Goal: Task Accomplishment & Management: Complete application form

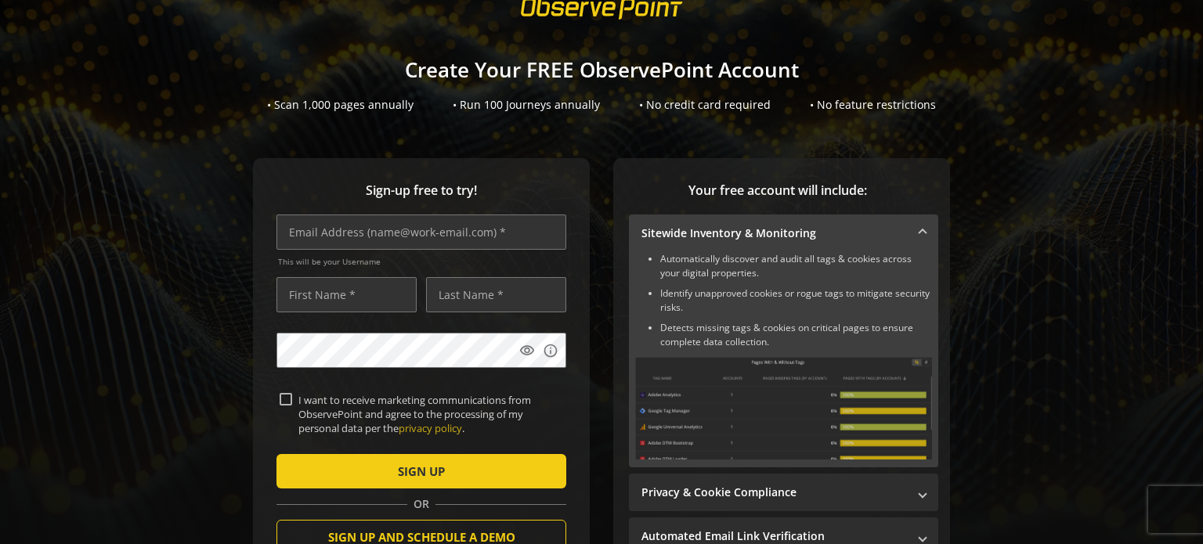
scroll to position [31, 0]
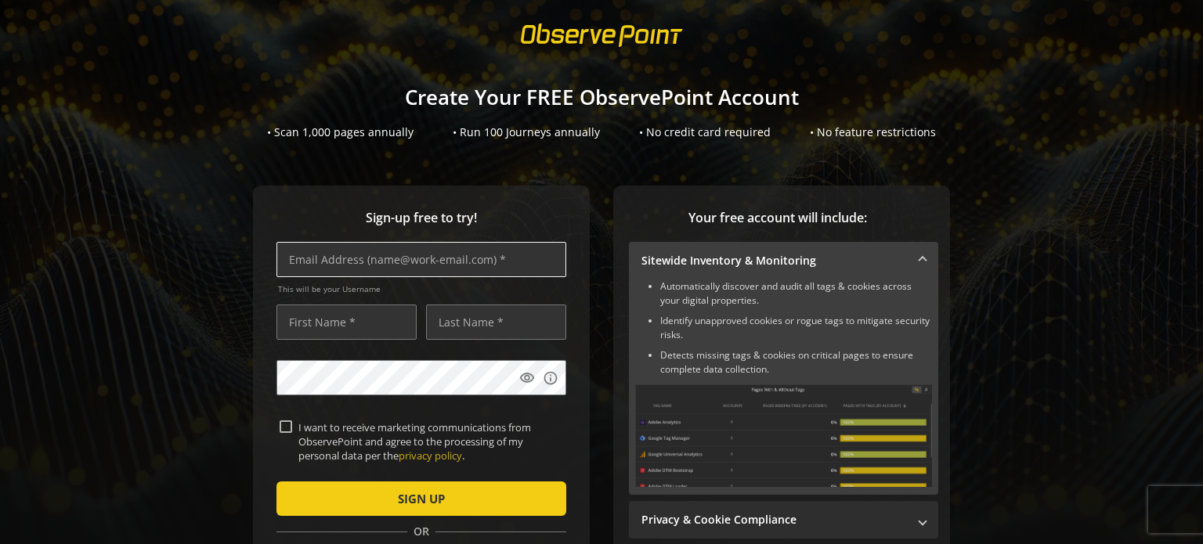
click at [350, 250] on input "text" at bounding box center [422, 259] width 290 height 35
type input "[EMAIL_ADDRESS][DOMAIN_NAME]"
type input "Rohit"
type input "Menon"
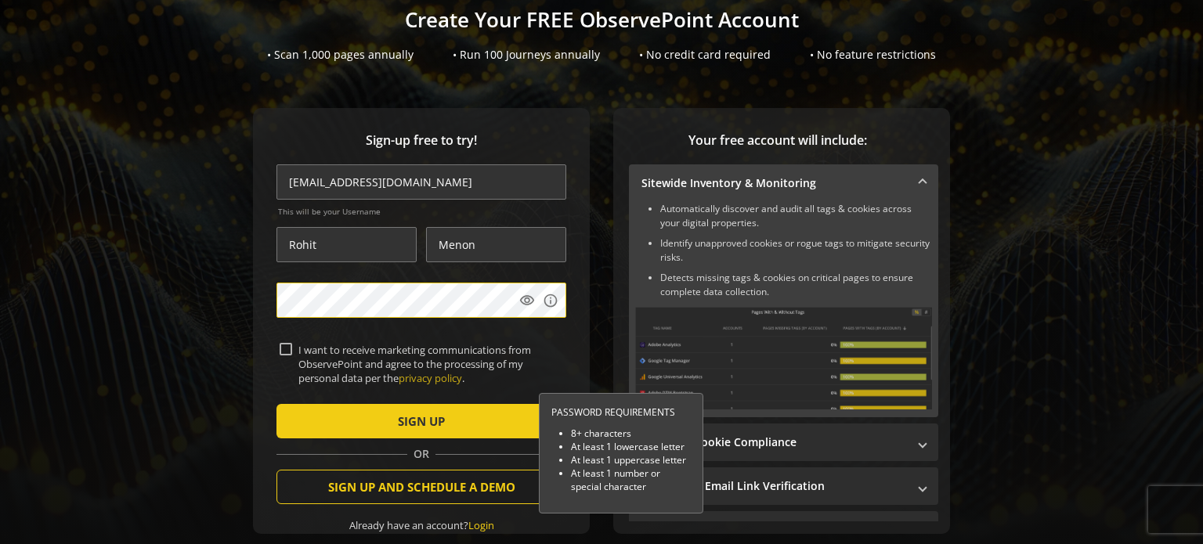
scroll to position [109, 0]
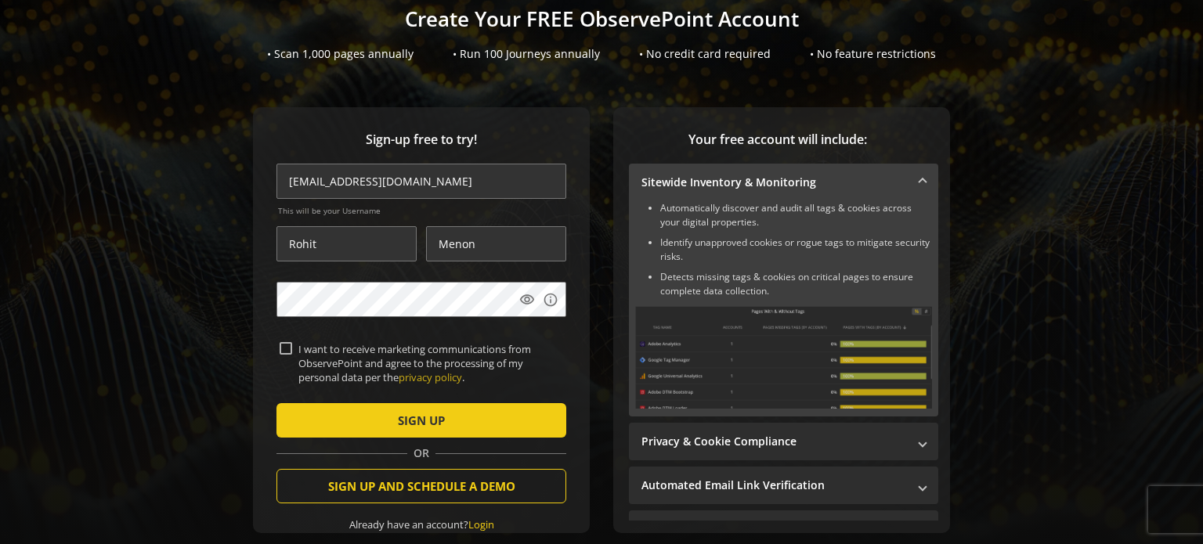
click at [283, 350] on input "I want to receive marketing communications from ObservePoint and agree to the p…" at bounding box center [286, 348] width 13 height 13
checkbox input "true"
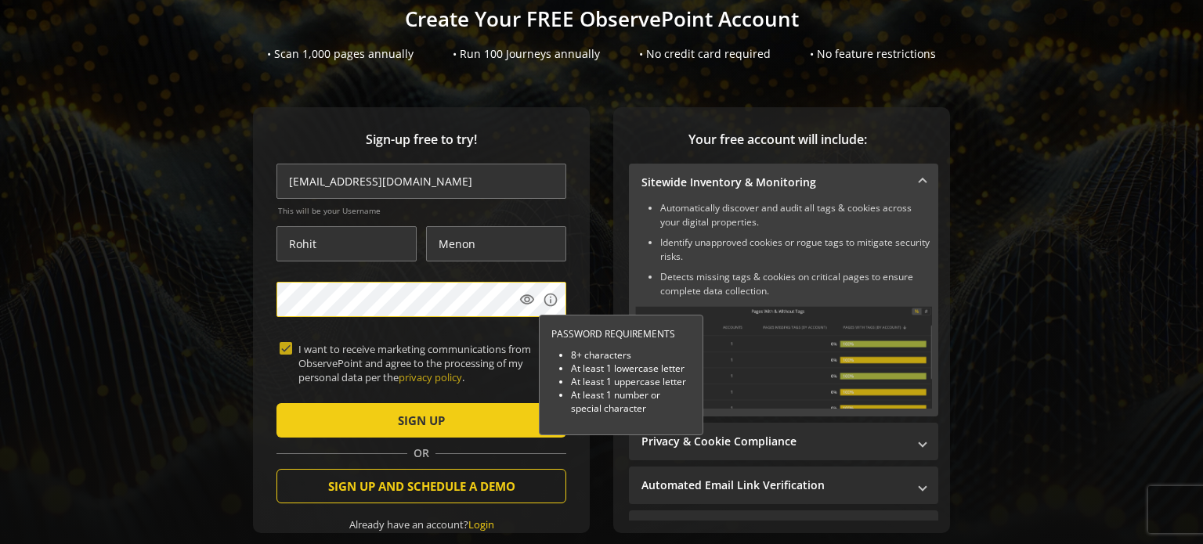
click at [246, 302] on div "Sign-up free to try! [EMAIL_ADDRESS][DOMAIN_NAME] This will be your Username [P…" at bounding box center [602, 351] width 1166 height 489
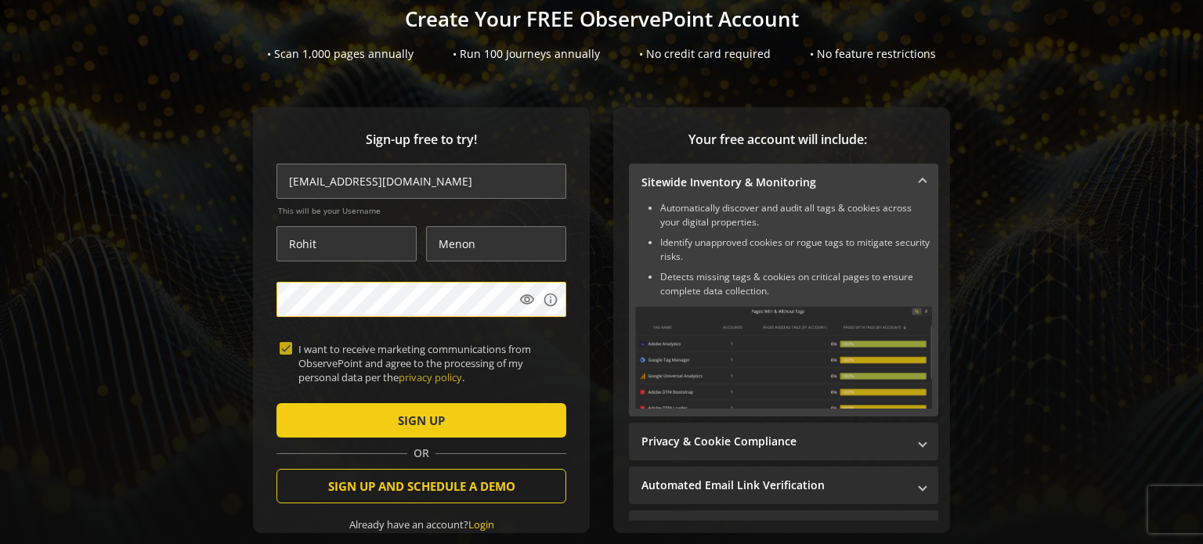
click at [202, 297] on div "Sign-up free to try! [EMAIL_ADDRESS][DOMAIN_NAME] This will be your Username [P…" at bounding box center [602, 351] width 1166 height 489
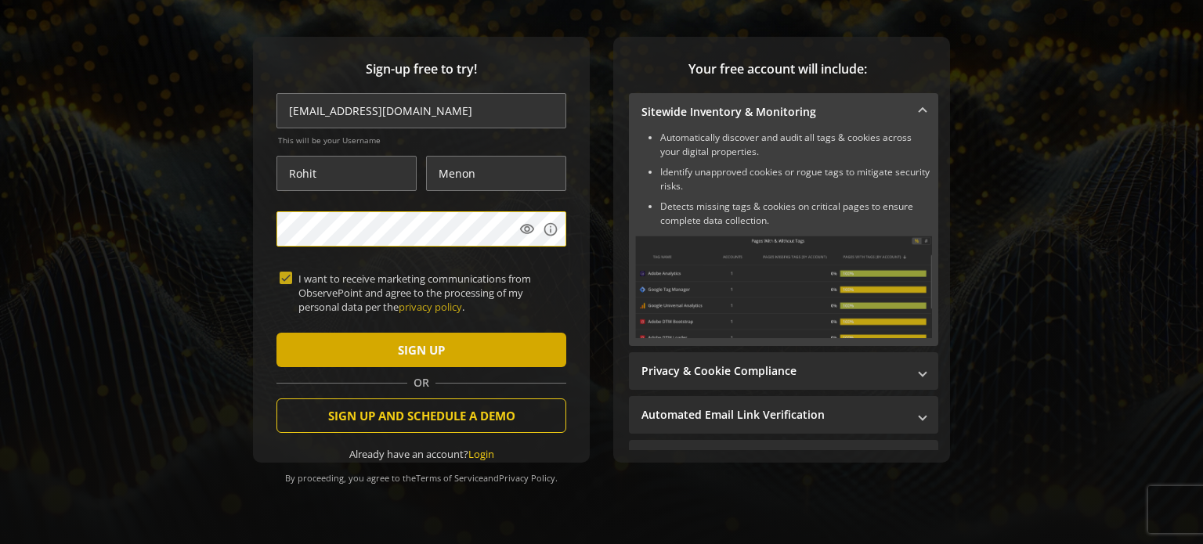
scroll to position [187, 0]
click at [443, 347] on span "submit" at bounding box center [422, 350] width 290 height 38
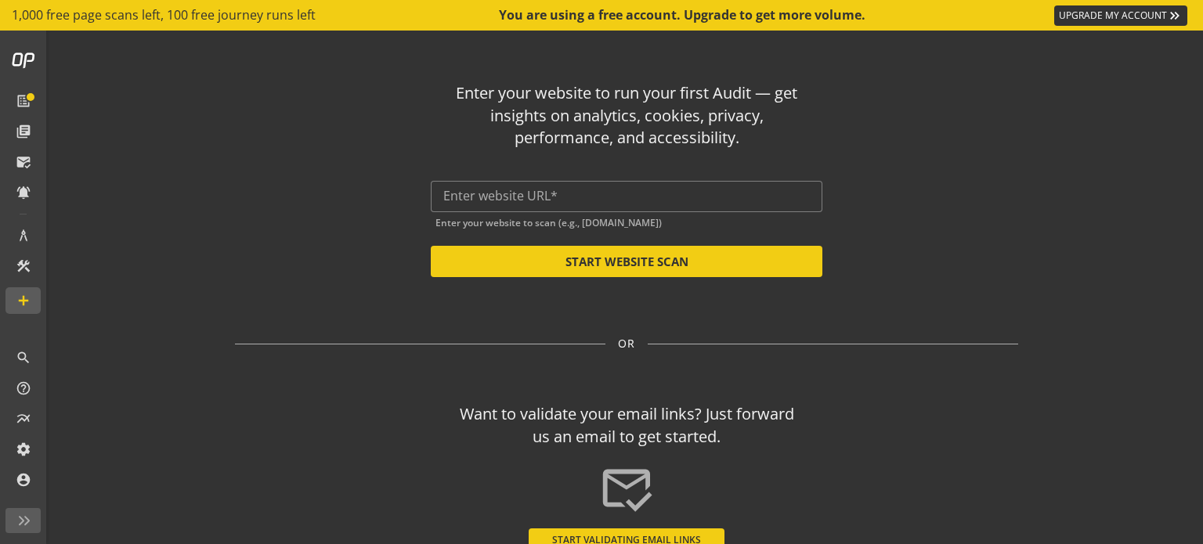
click at [1048, 166] on div "Enter your website to run your first Audit — get insights on analytics, cookies…" at bounding box center [626, 303] width 916 height 544
click at [460, 192] on input "text" at bounding box center [626, 196] width 367 height 15
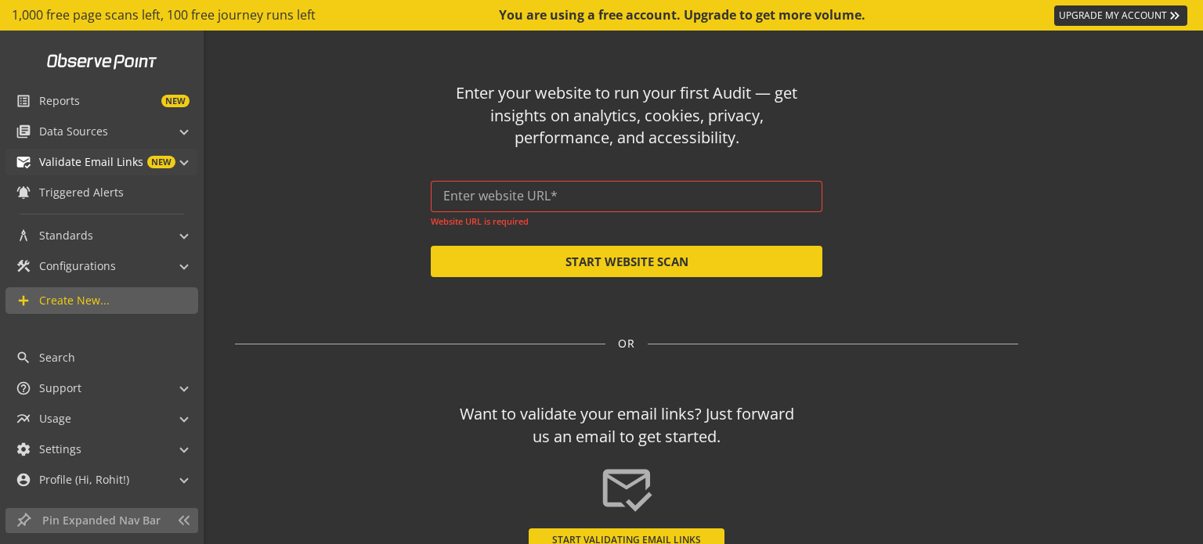
click at [182, 161] on span at bounding box center [184, 160] width 6 height 16
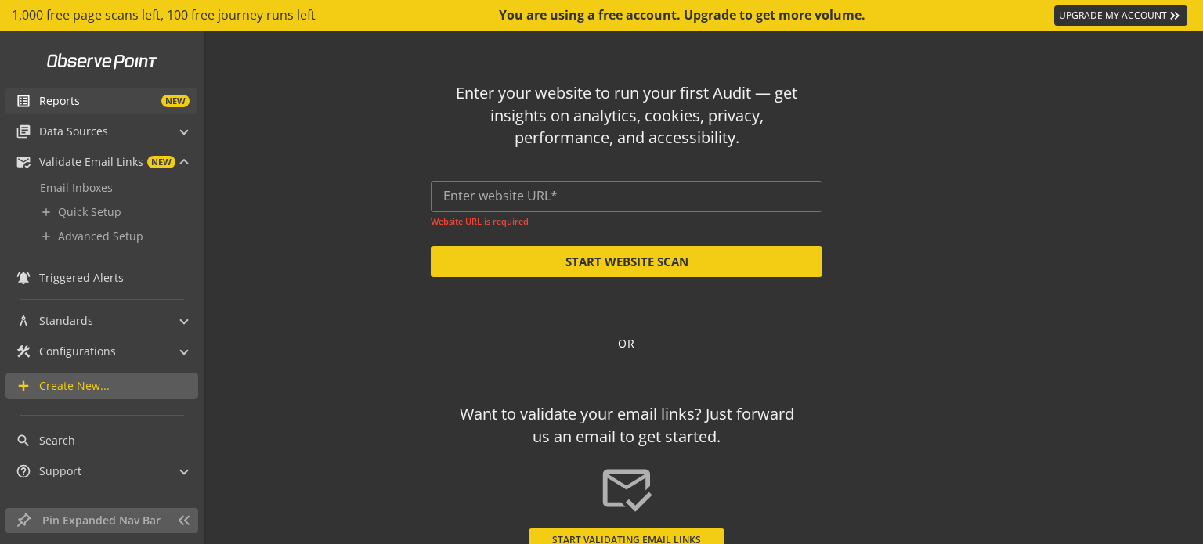
click at [173, 99] on span "NEW" at bounding box center [175, 101] width 28 height 13
